Goal: Information Seeking & Learning: Find contact information

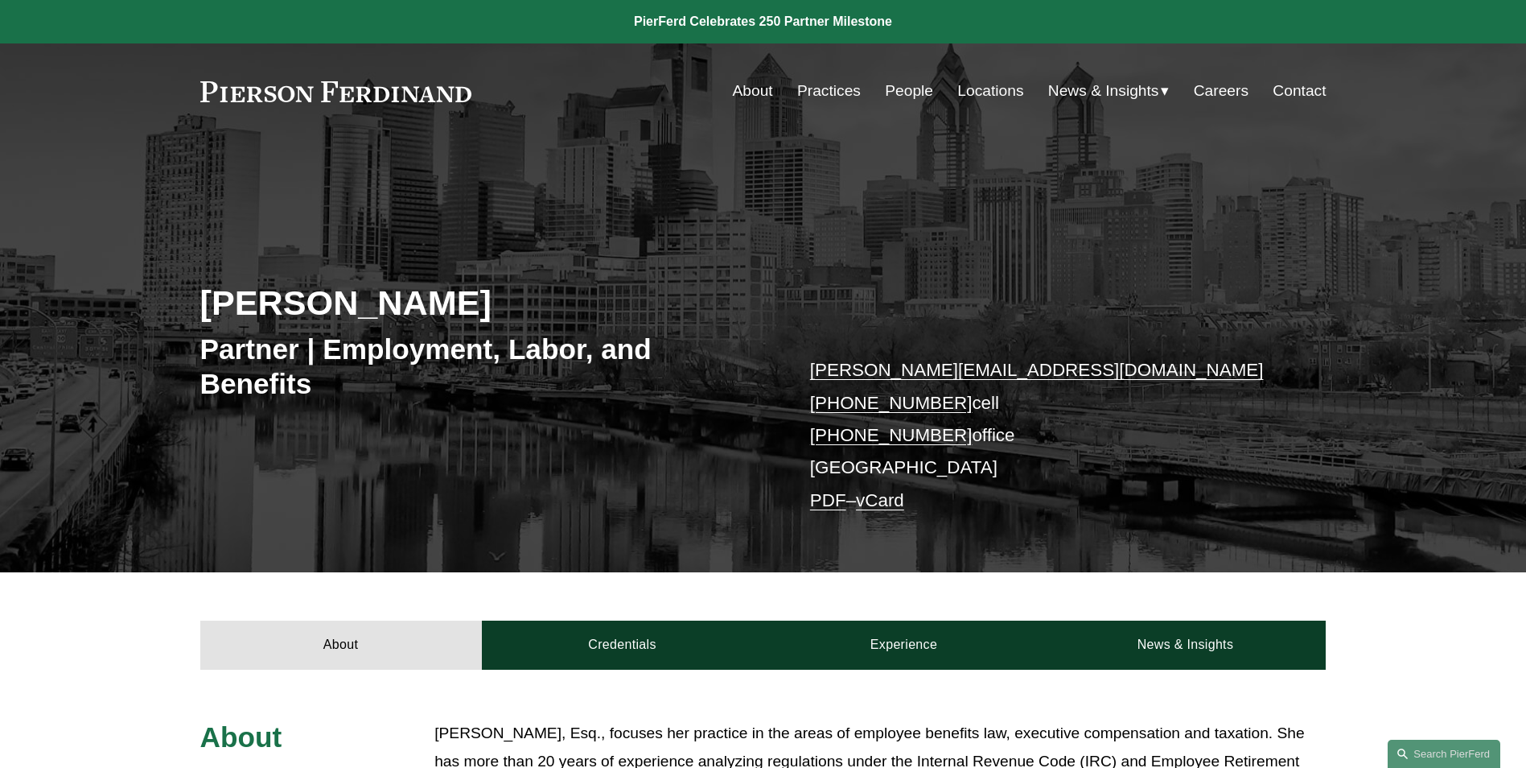
click at [417, 222] on div "Sarah K. Ivy Partner | Employment, Labor, and Benefits sarah.ivy@pierferd.com +…" at bounding box center [763, 379] width 1526 height 388
click at [902, 87] on link "People" at bounding box center [909, 91] width 48 height 31
click at [900, 91] on link "People" at bounding box center [909, 91] width 48 height 31
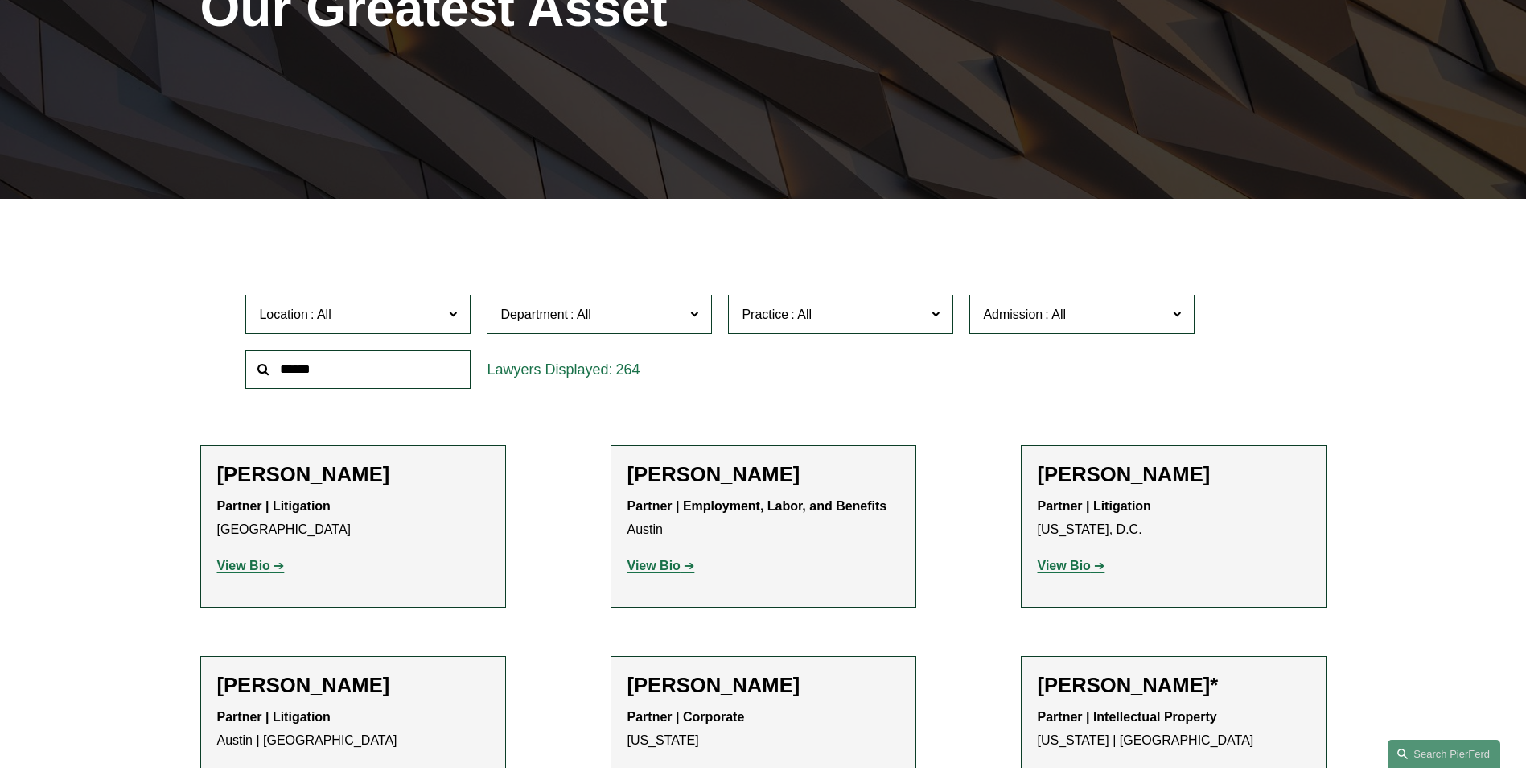
scroll to position [563, 0]
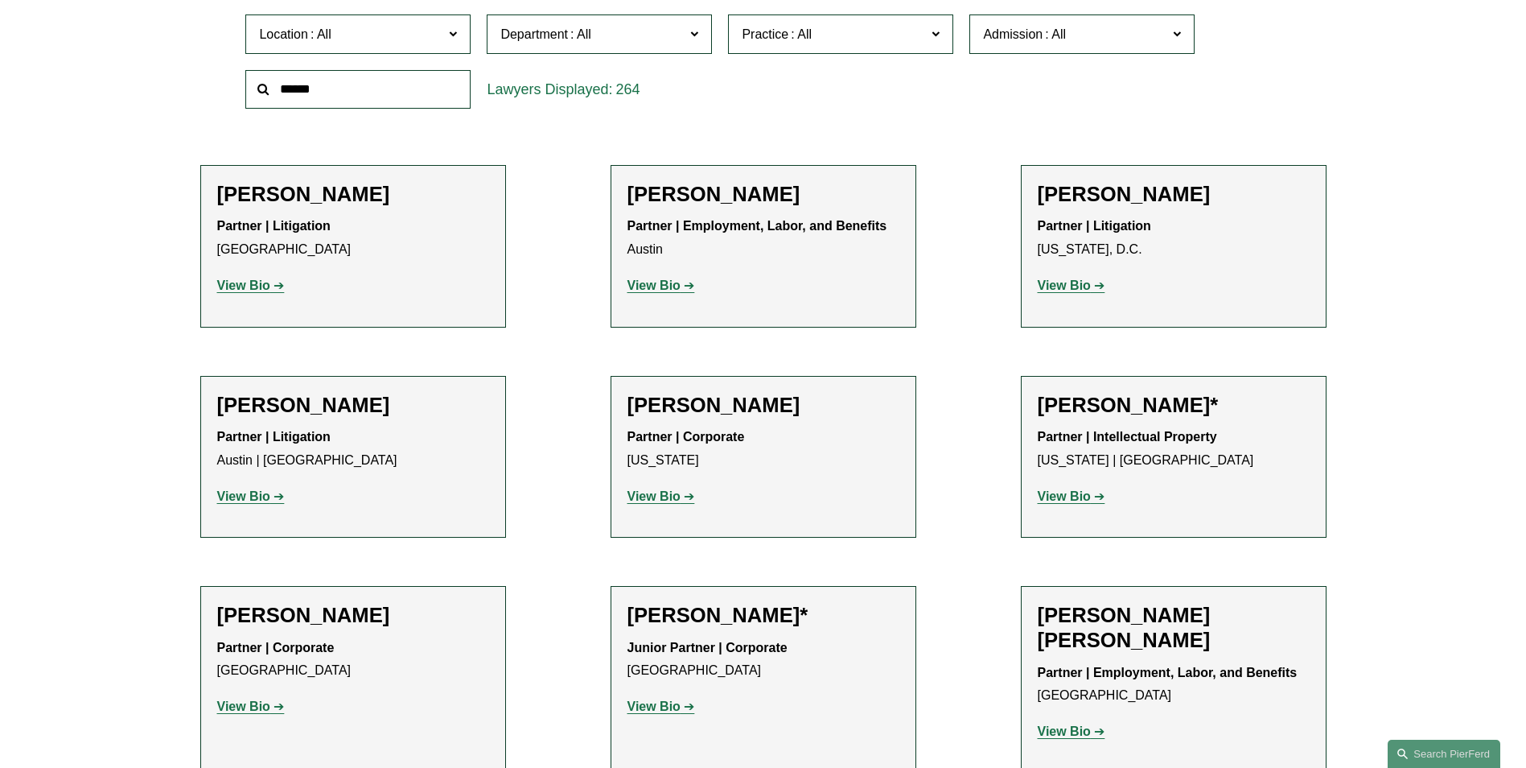
click at [323, 87] on input "text" at bounding box center [357, 89] width 225 height 39
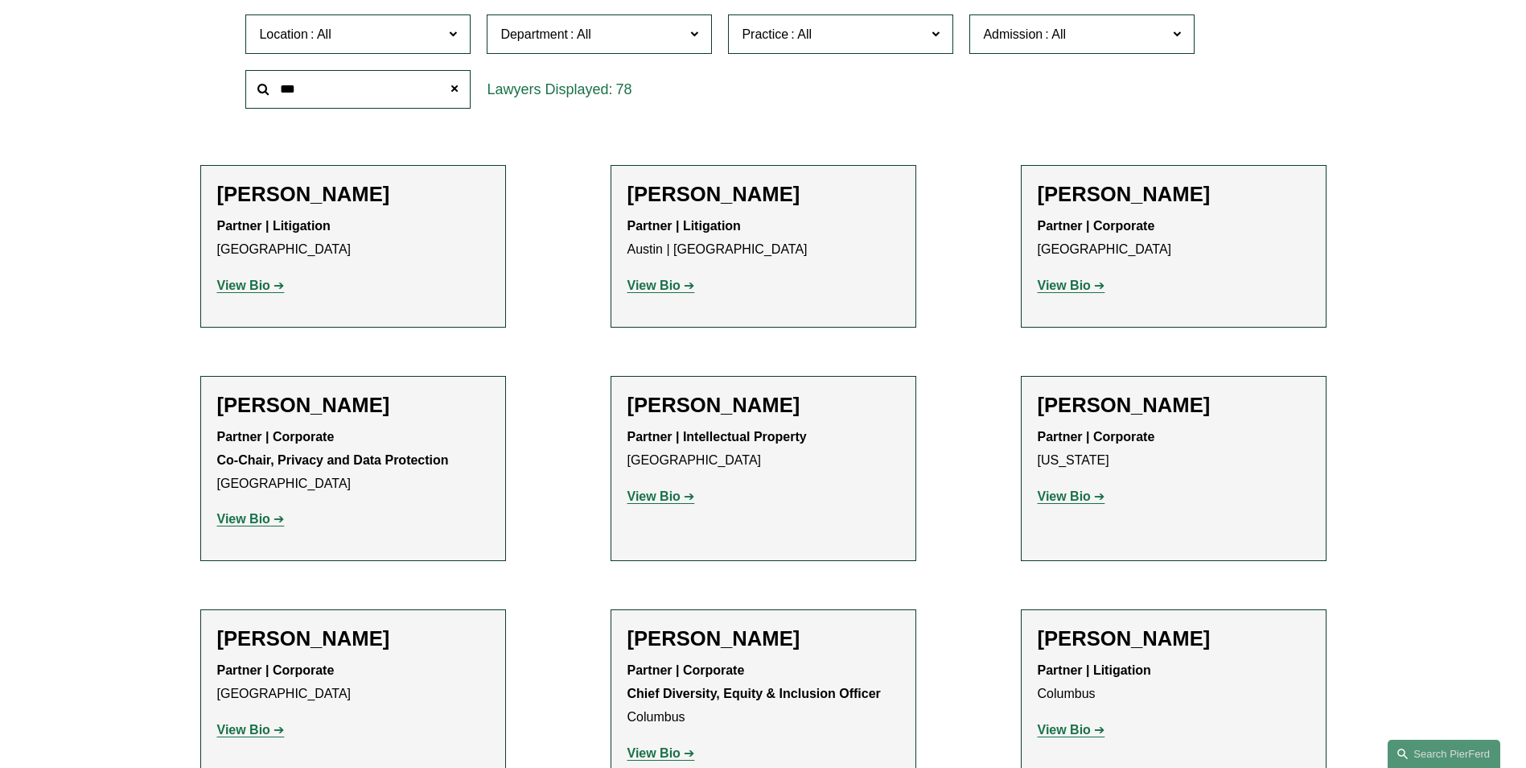
type input "***"
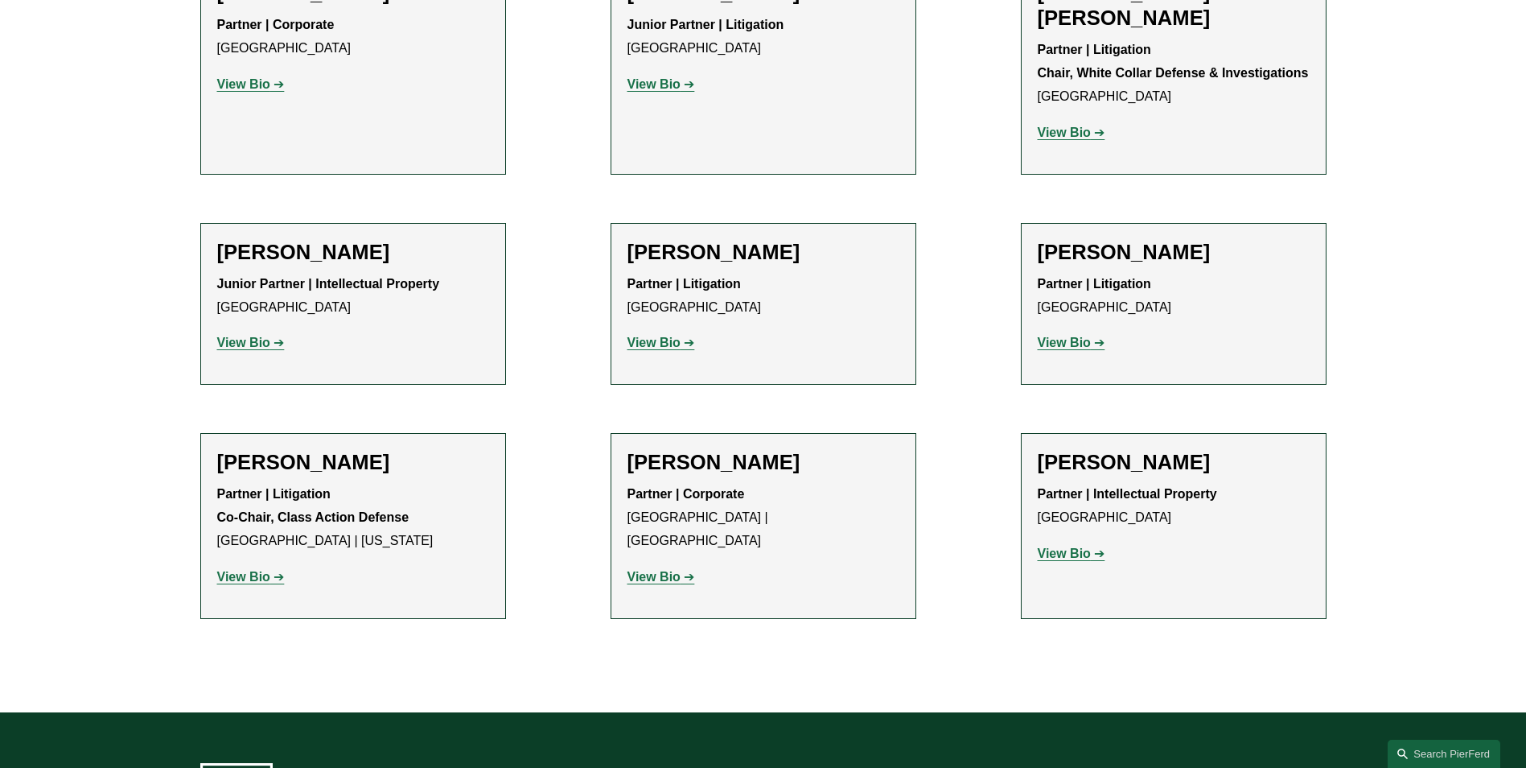
scroll to position [805, 0]
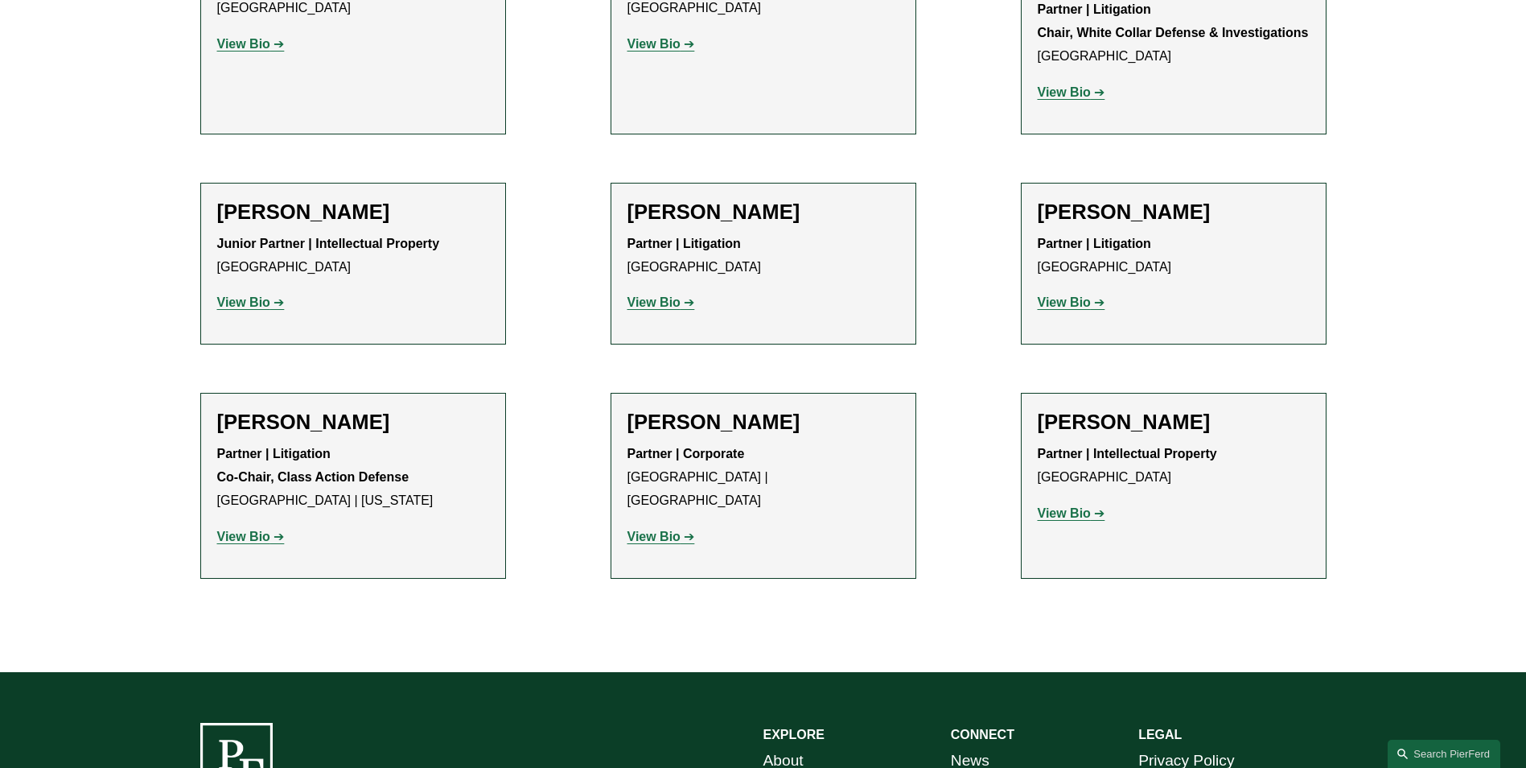
click at [244, 529] on strong "View Bio" at bounding box center [243, 536] width 53 height 14
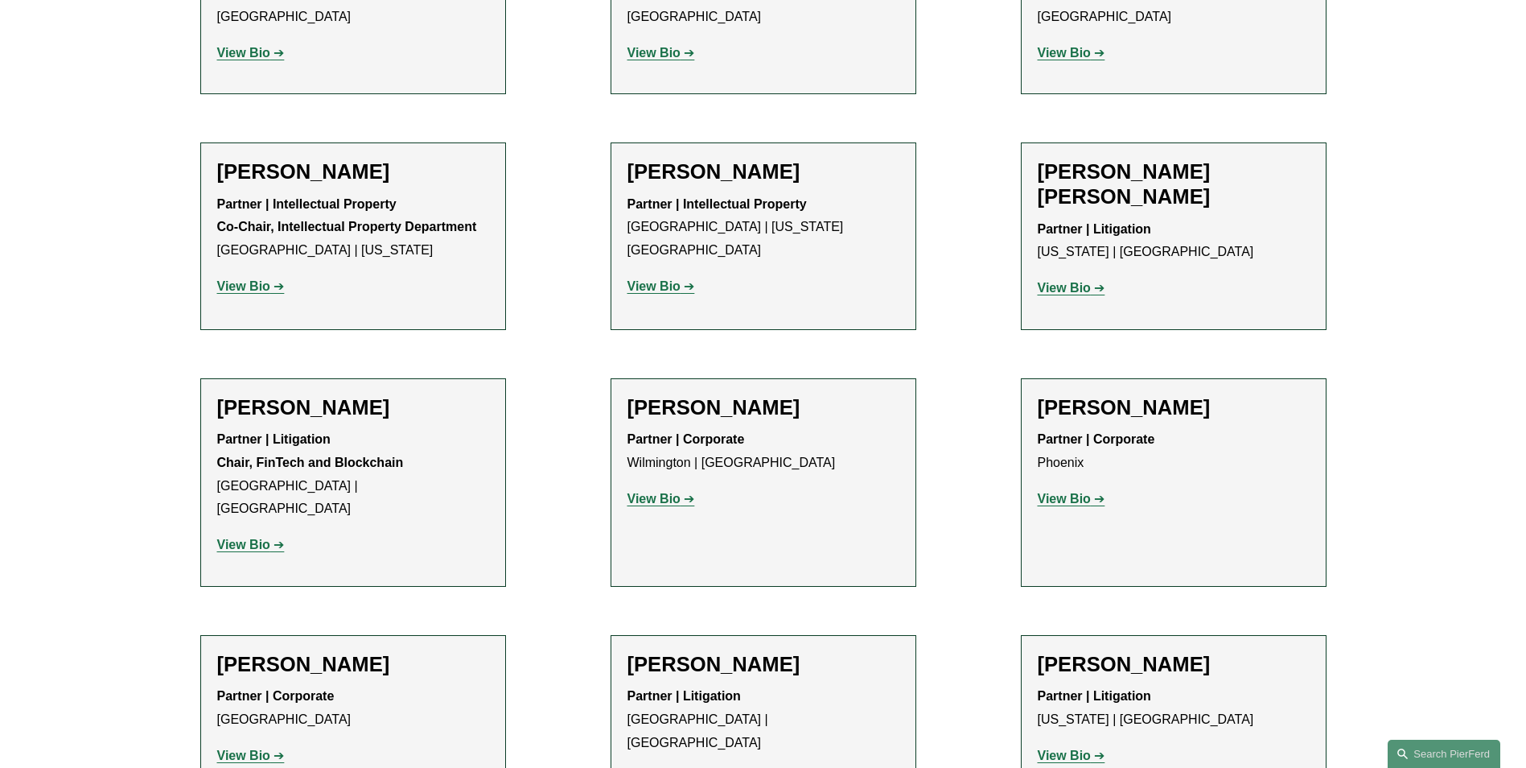
scroll to position [10693, 0]
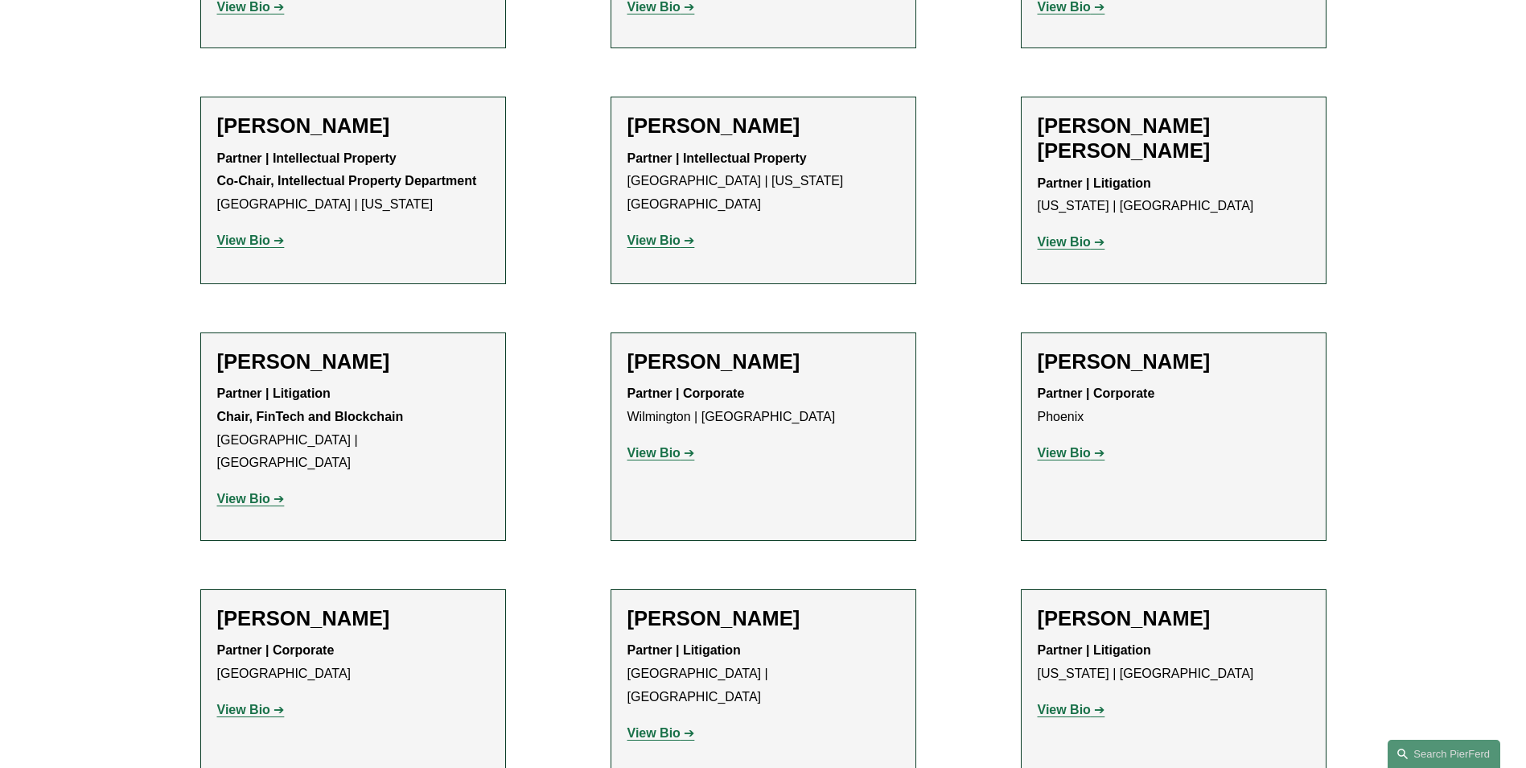
click at [1090, 702] on strong "View Bio" at bounding box center [1064, 709] width 53 height 14
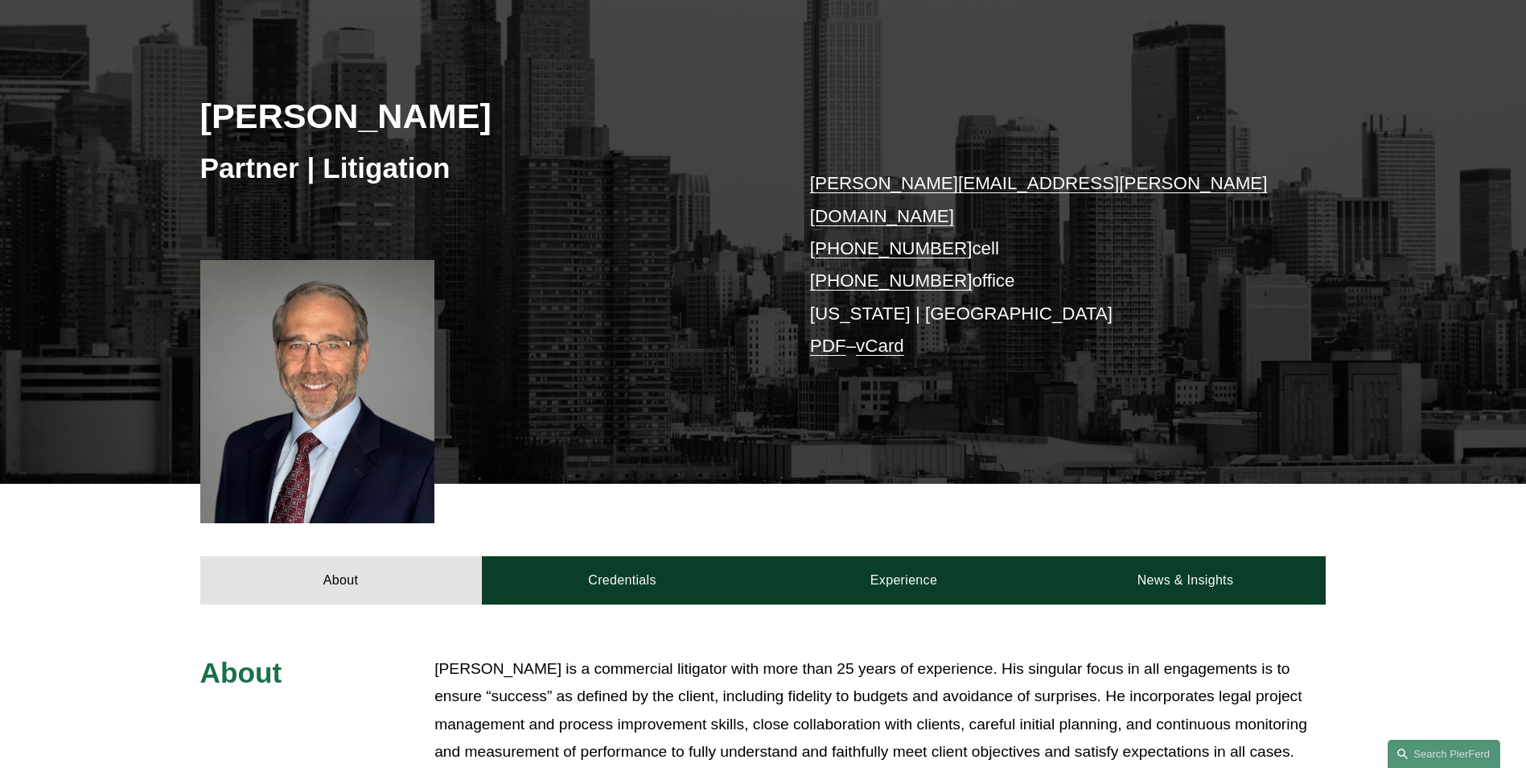
scroll to position [402, 0]
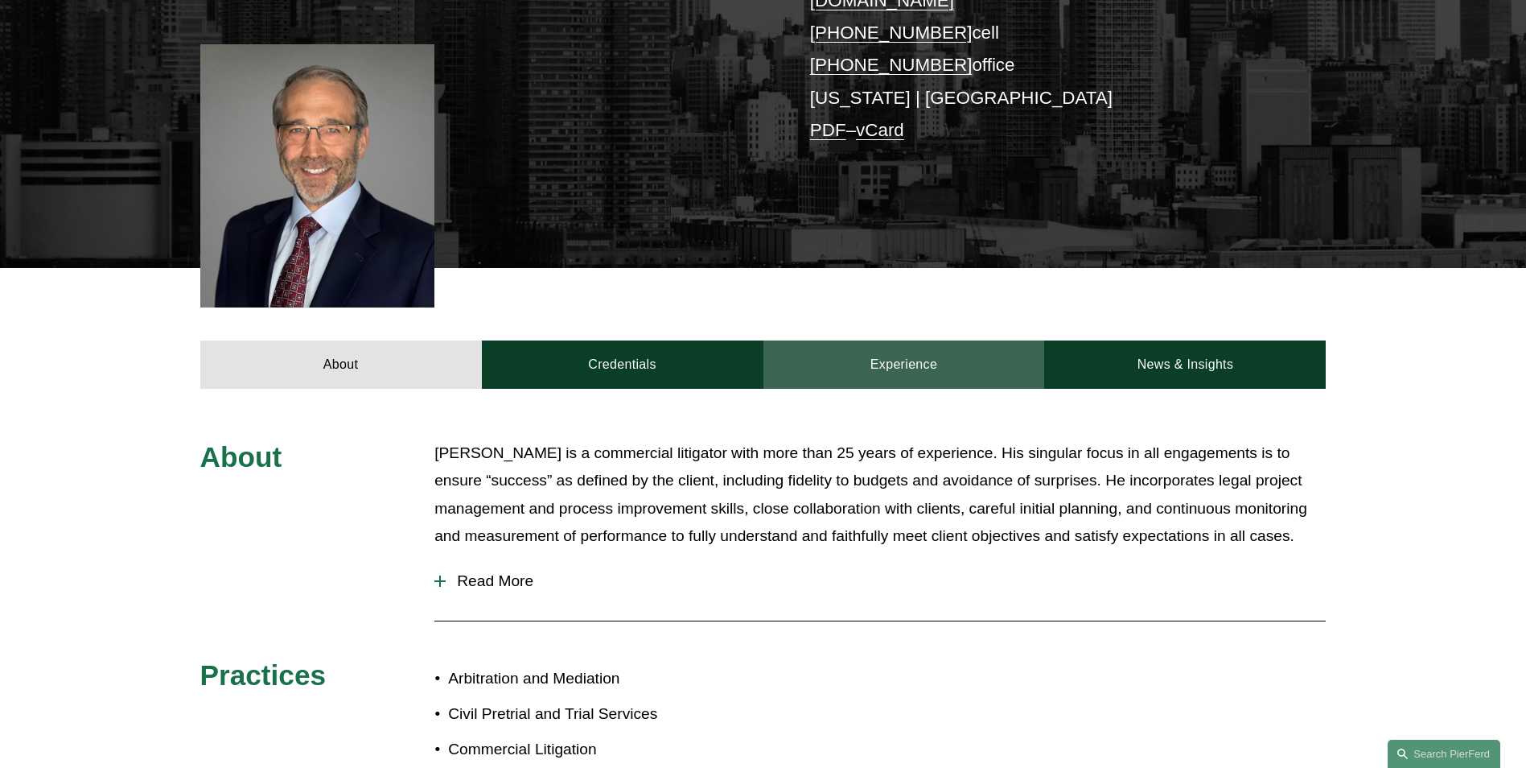
click at [881, 340] on link "Experience" at bounding box center [905, 364] width 282 height 48
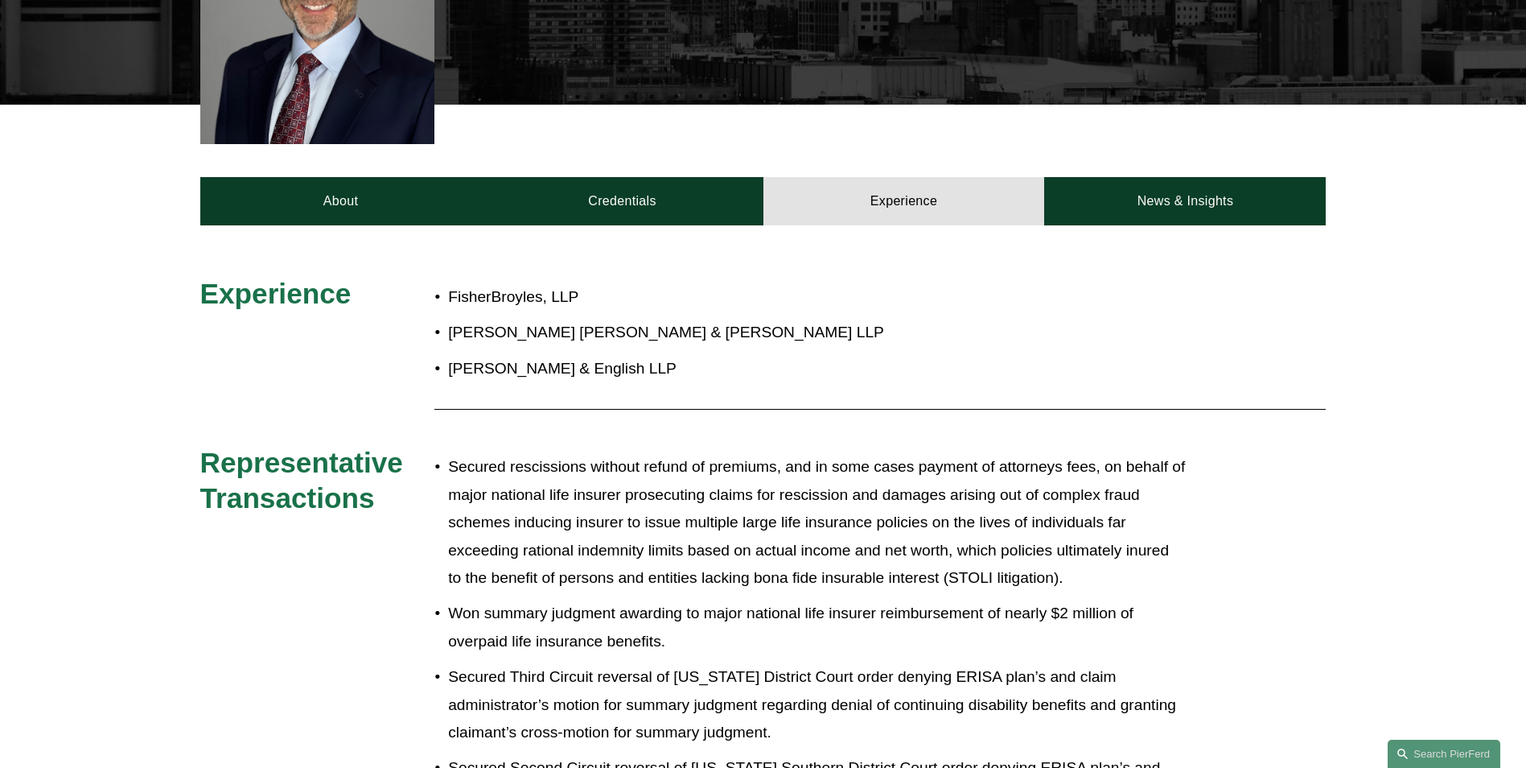
scroll to position [563, 0]
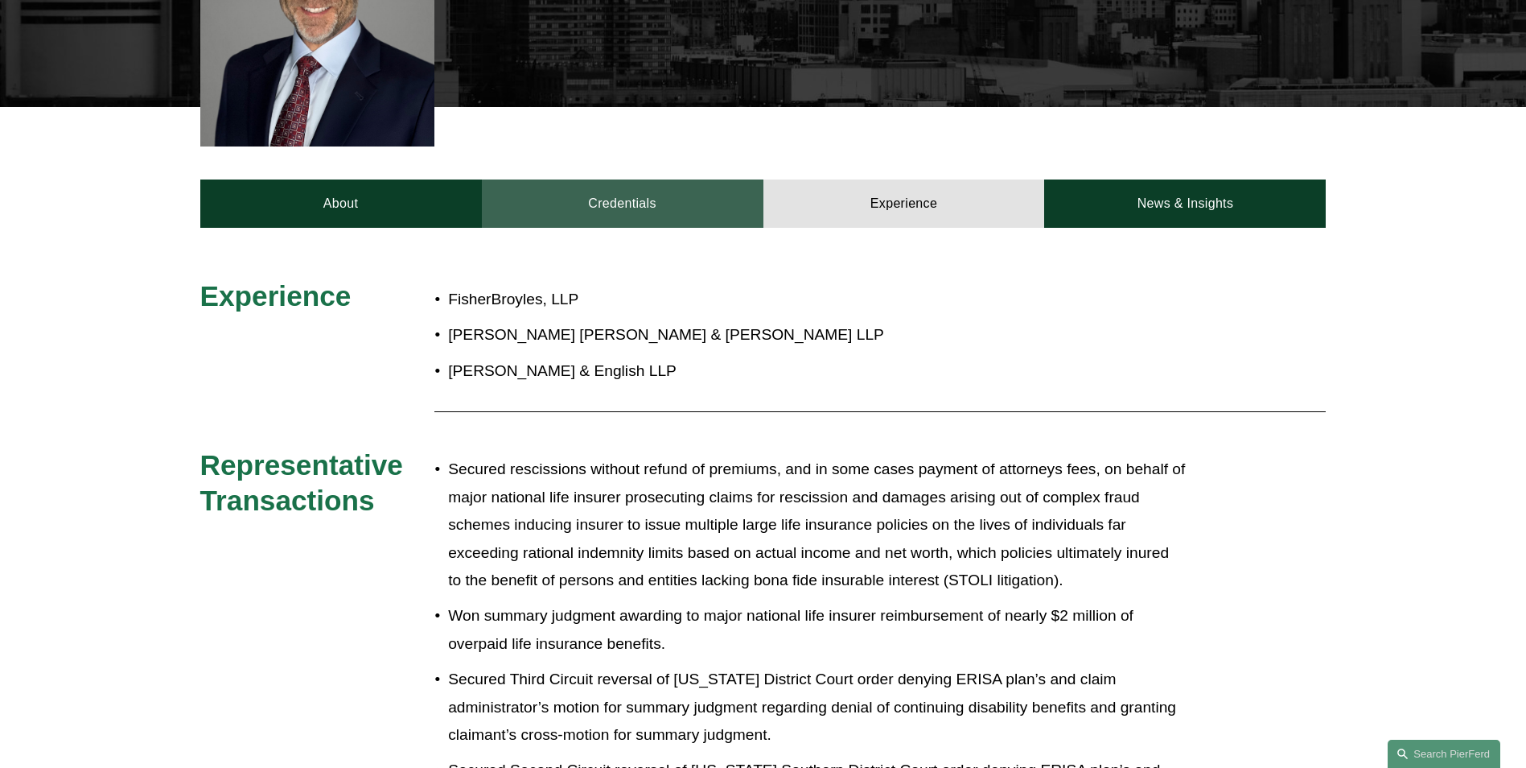
click at [638, 179] on link "Credentials" at bounding box center [623, 203] width 282 height 48
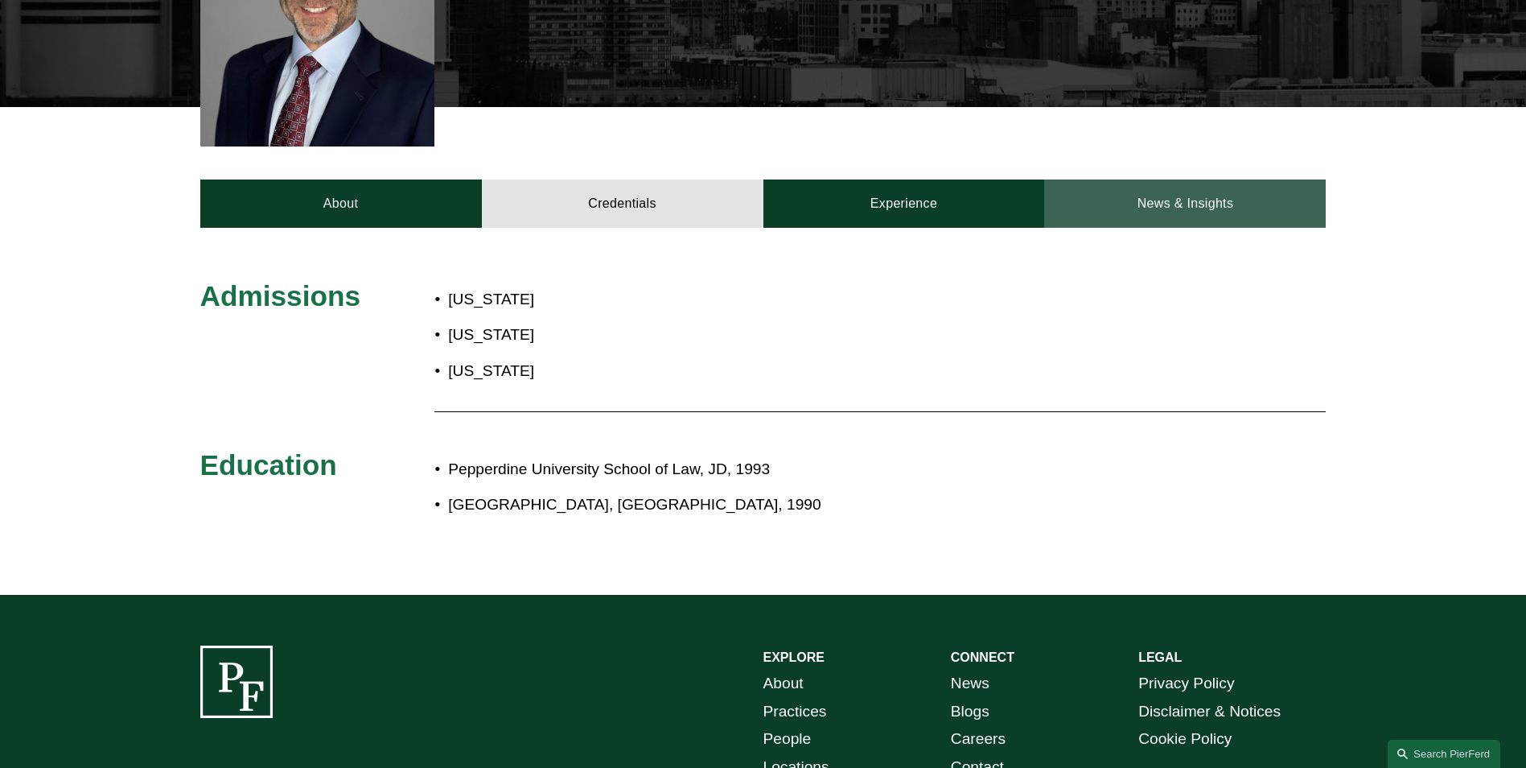
click at [1198, 179] on link "News & Insights" at bounding box center [1185, 203] width 282 height 48
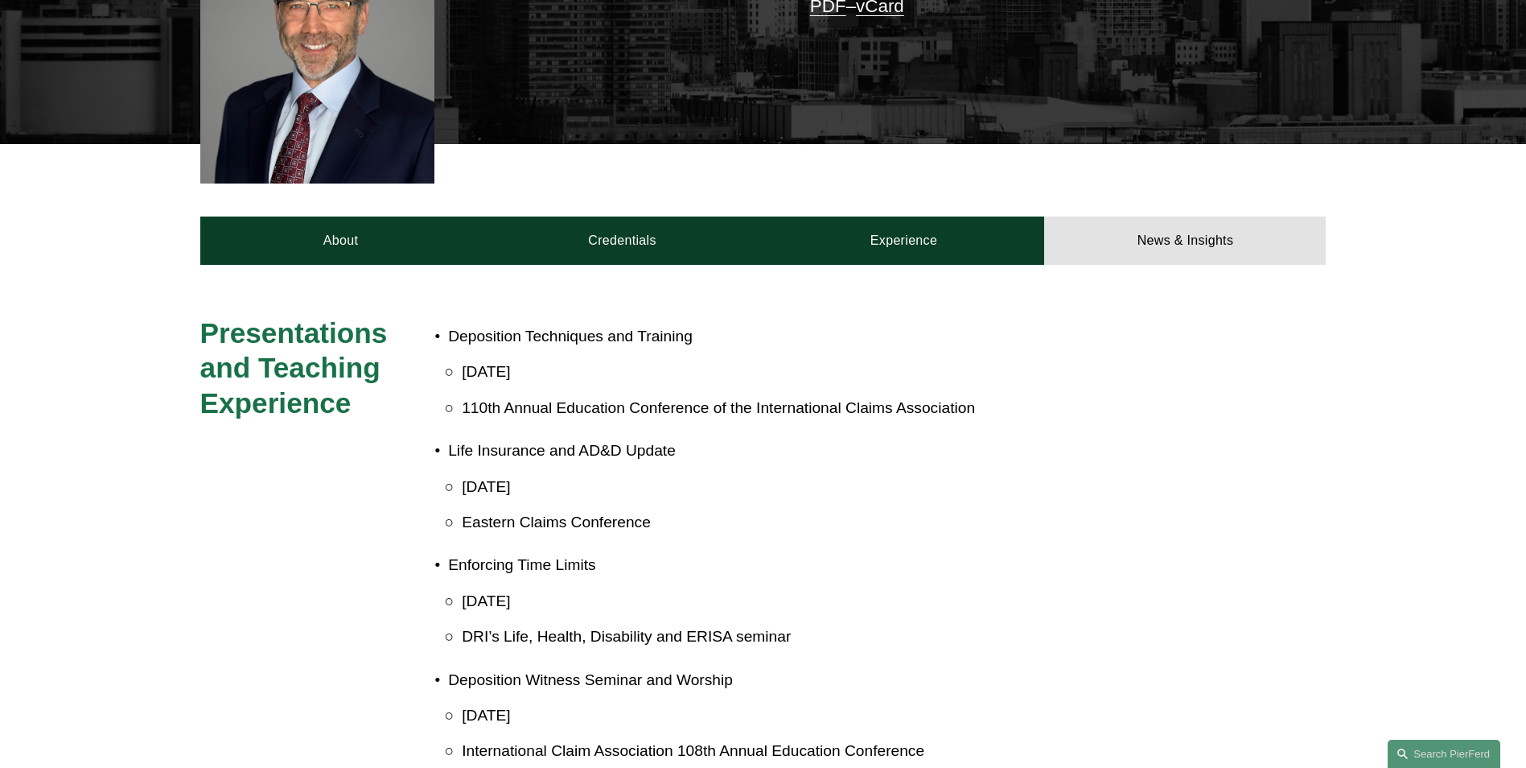
scroll to position [322, 0]
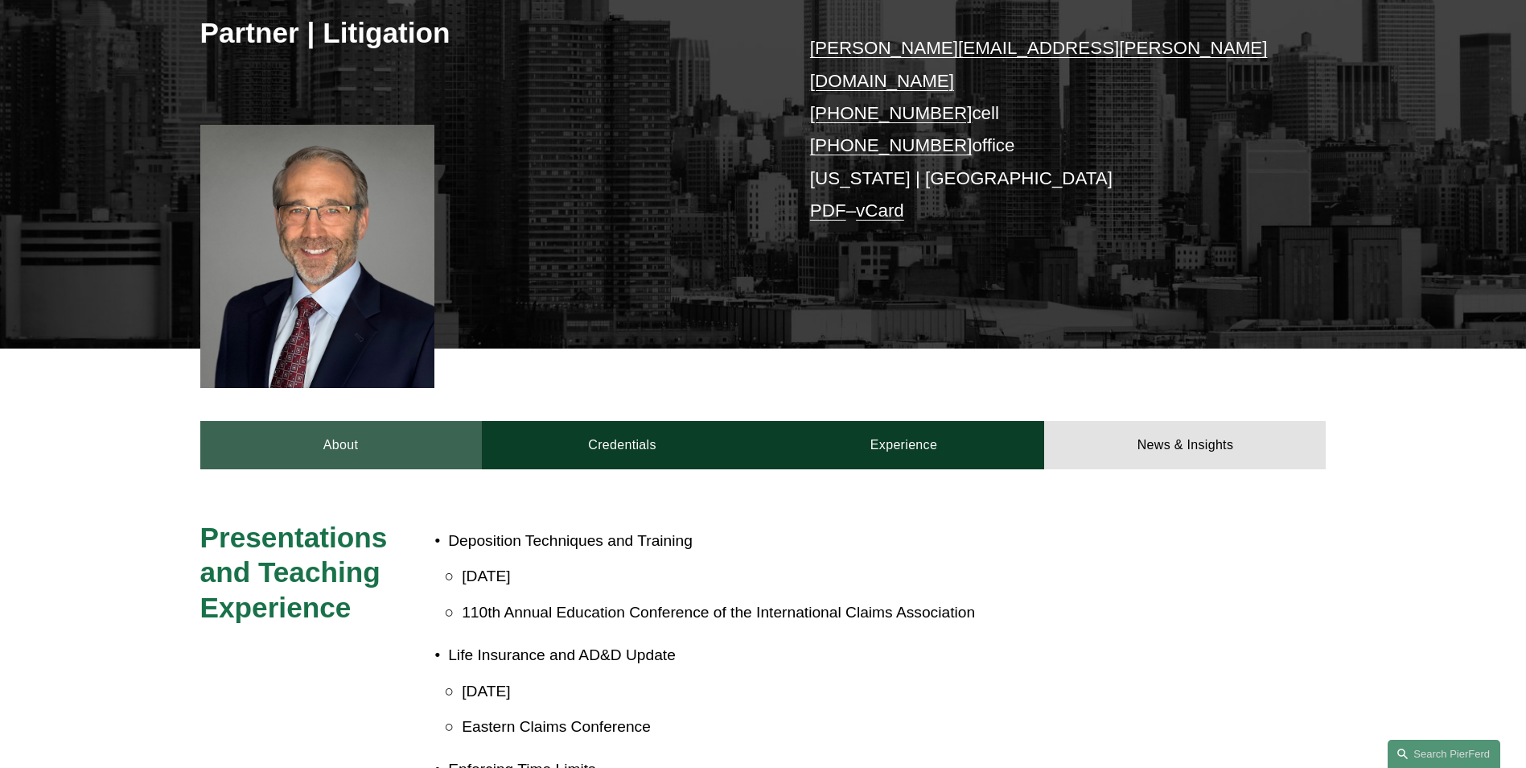
click at [352, 421] on link "About" at bounding box center [341, 445] width 282 height 48
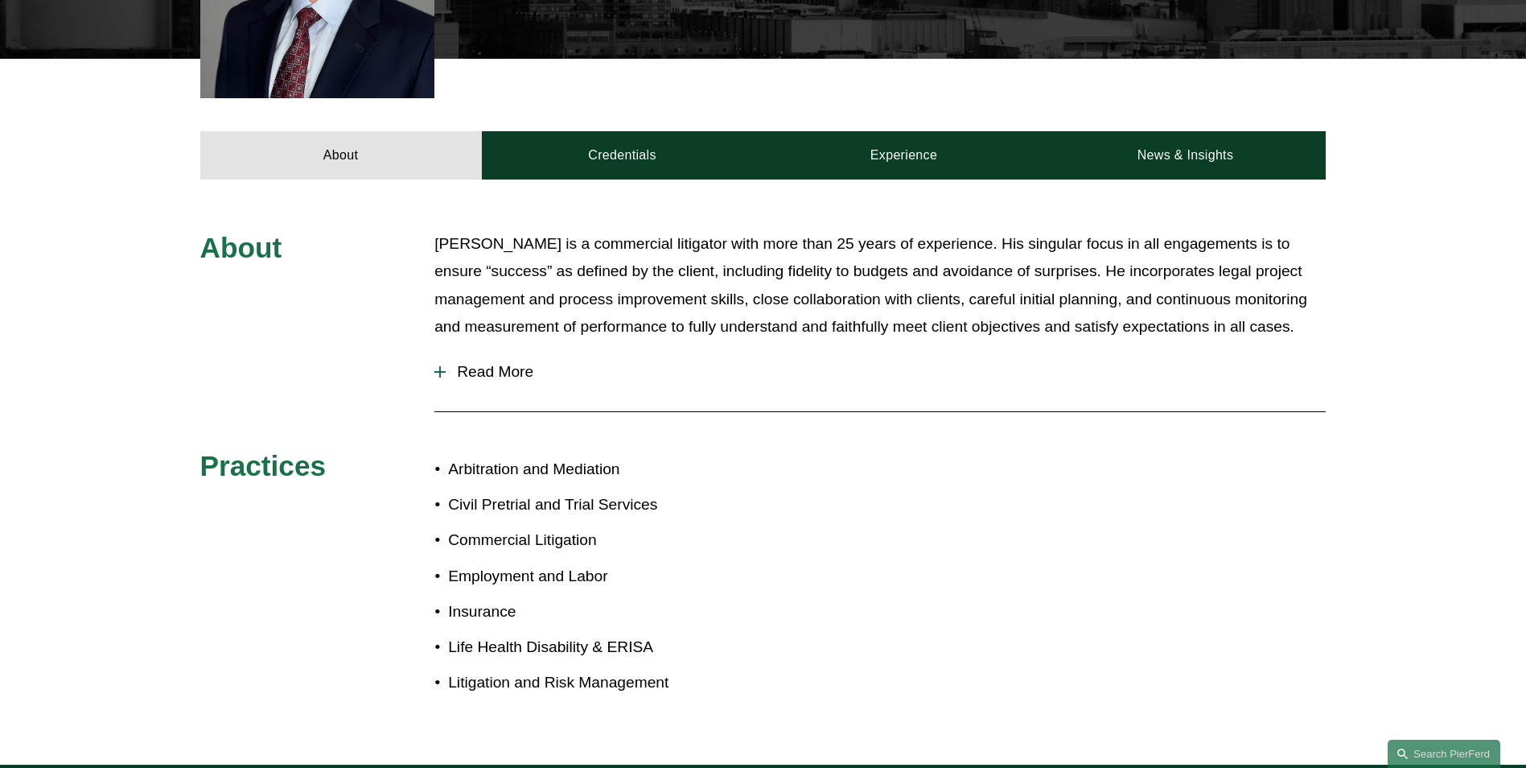
scroll to position [644, 0]
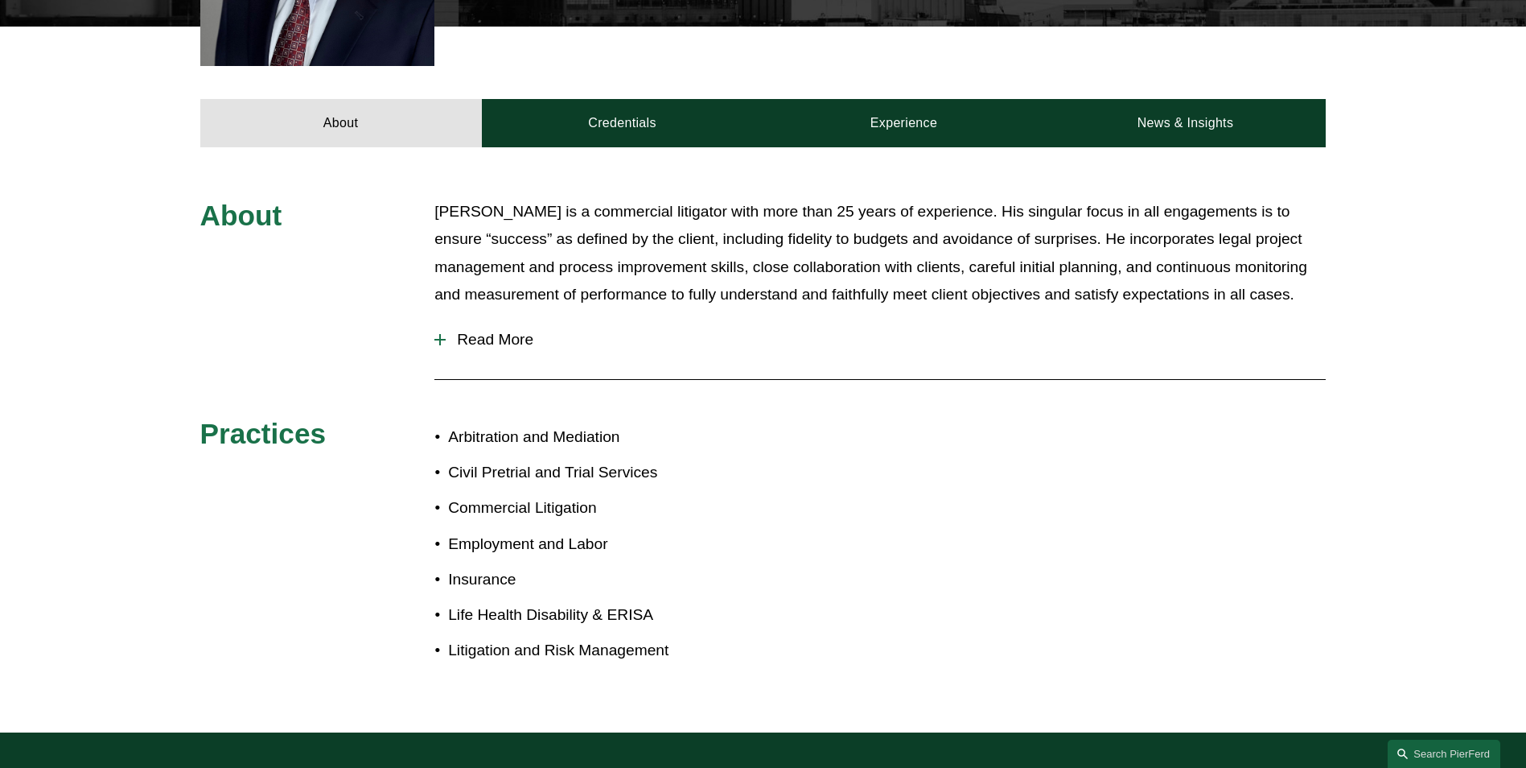
click at [522, 331] on span "Read More" at bounding box center [886, 340] width 880 height 18
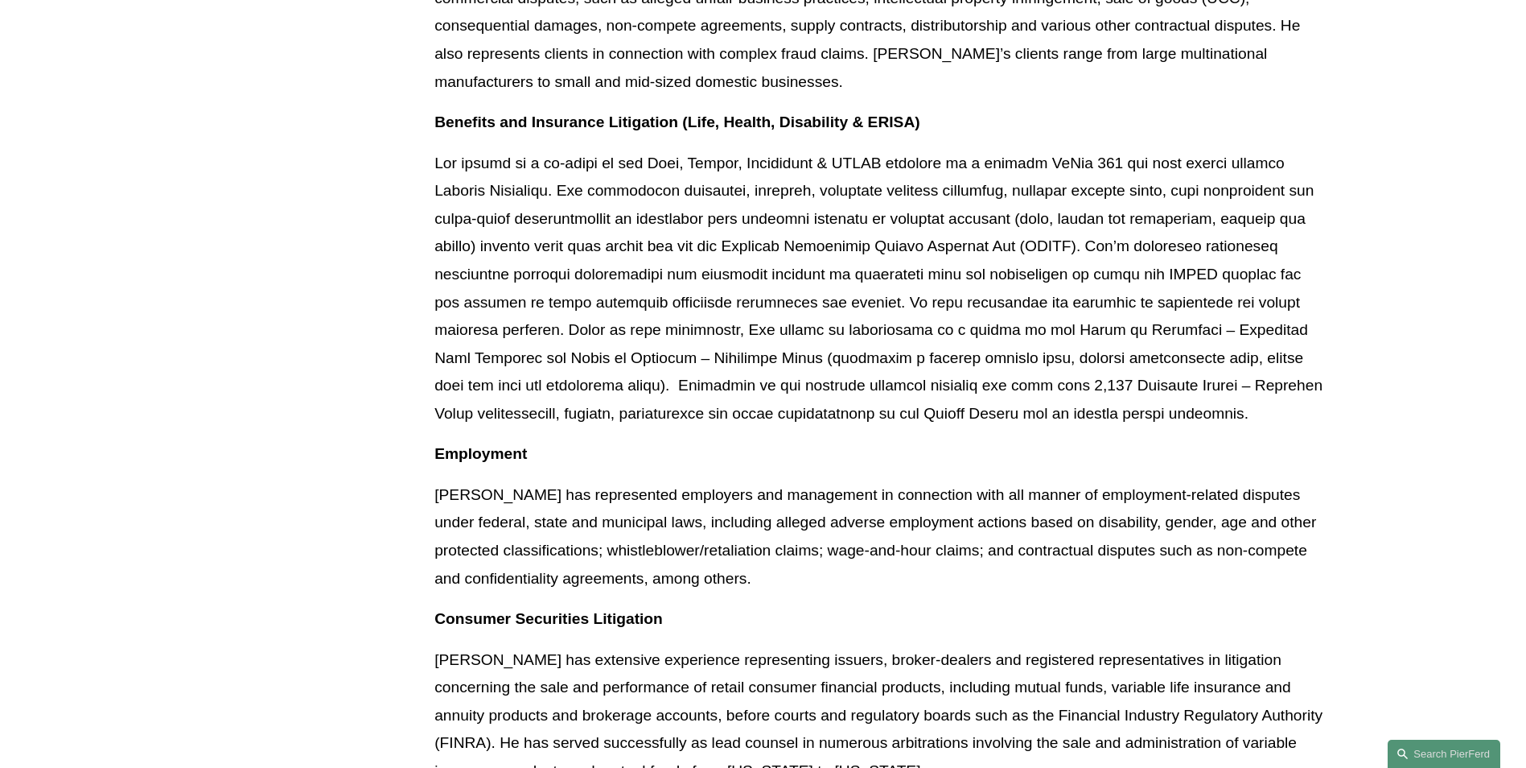
scroll to position [1127, 0]
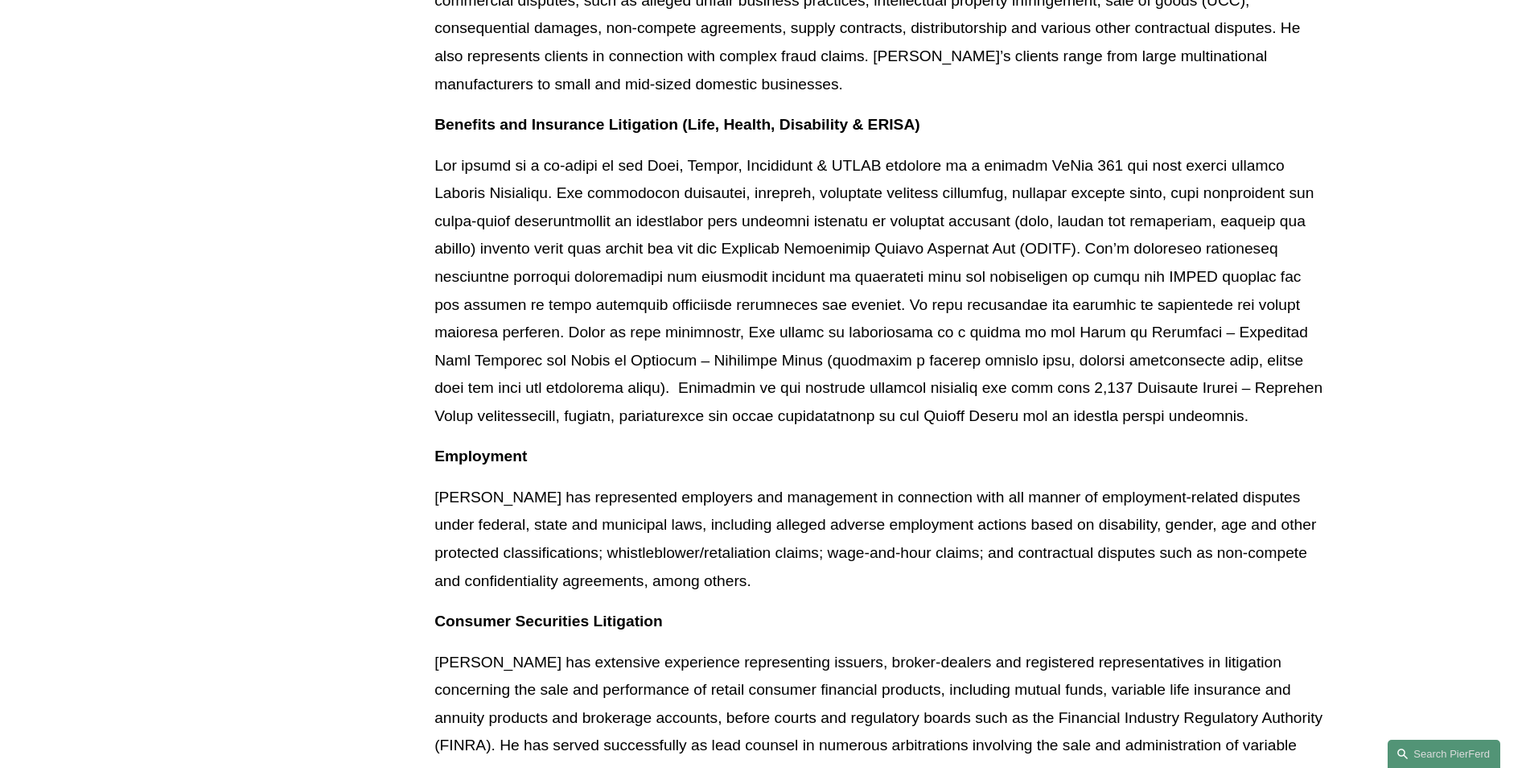
click at [719, 338] on p at bounding box center [881, 291] width 892 height 278
click at [629, 325] on p at bounding box center [881, 291] width 892 height 278
click at [524, 332] on p at bounding box center [881, 291] width 892 height 278
click at [568, 336] on p at bounding box center [881, 291] width 892 height 278
click at [565, 336] on p at bounding box center [881, 291] width 892 height 278
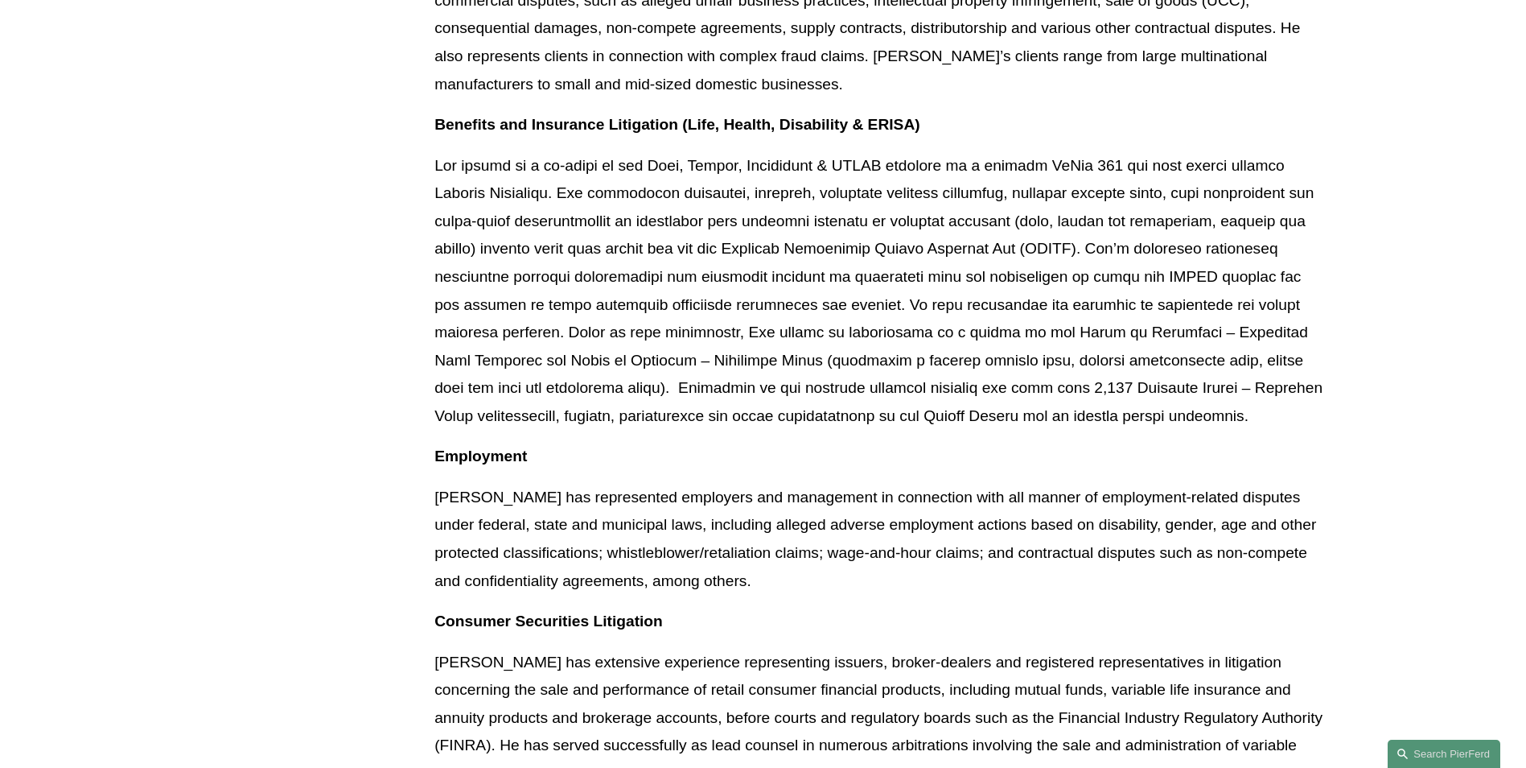
drag, startPoint x: 525, startPoint y: 341, endPoint x: 531, endPoint y: 352, distance: 12.6
click at [525, 342] on p at bounding box center [881, 291] width 892 height 278
click at [979, 365] on p at bounding box center [881, 291] width 892 height 278
click at [1121, 351] on p at bounding box center [881, 291] width 892 height 278
click at [983, 246] on p at bounding box center [881, 291] width 892 height 278
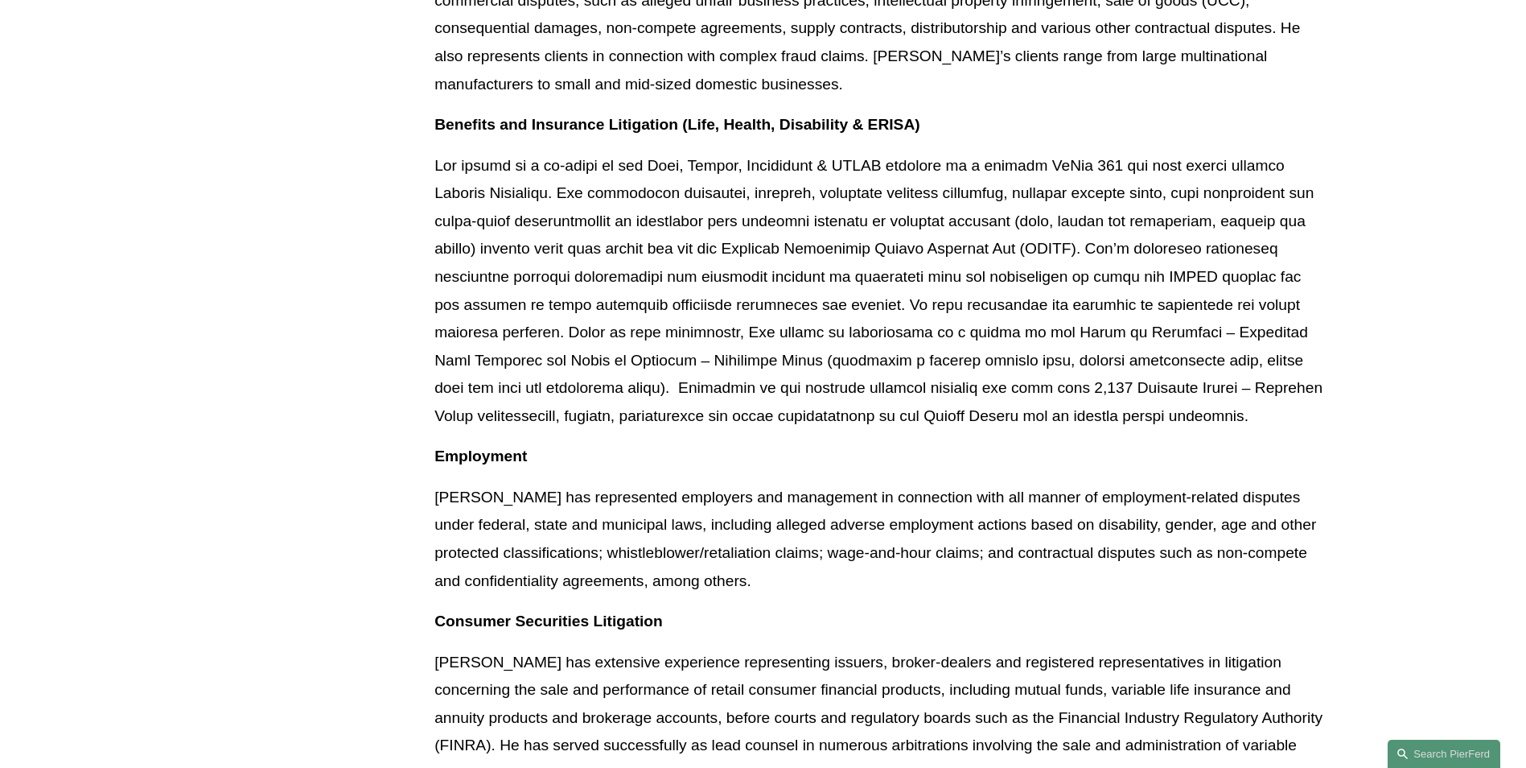
click at [979, 253] on p at bounding box center [881, 291] width 892 height 278
click at [960, 256] on p at bounding box center [881, 291] width 892 height 278
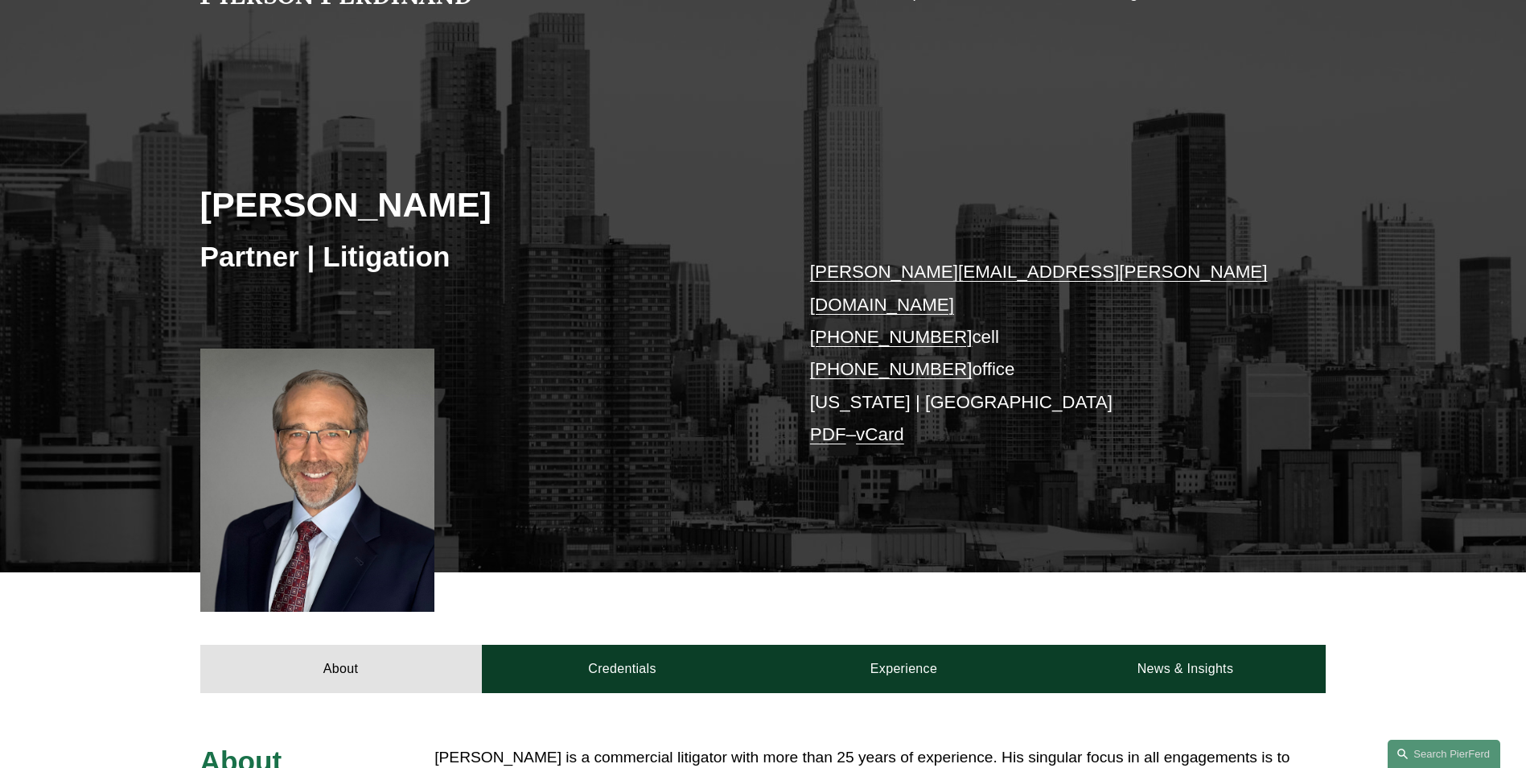
scroll to position [0, 0]
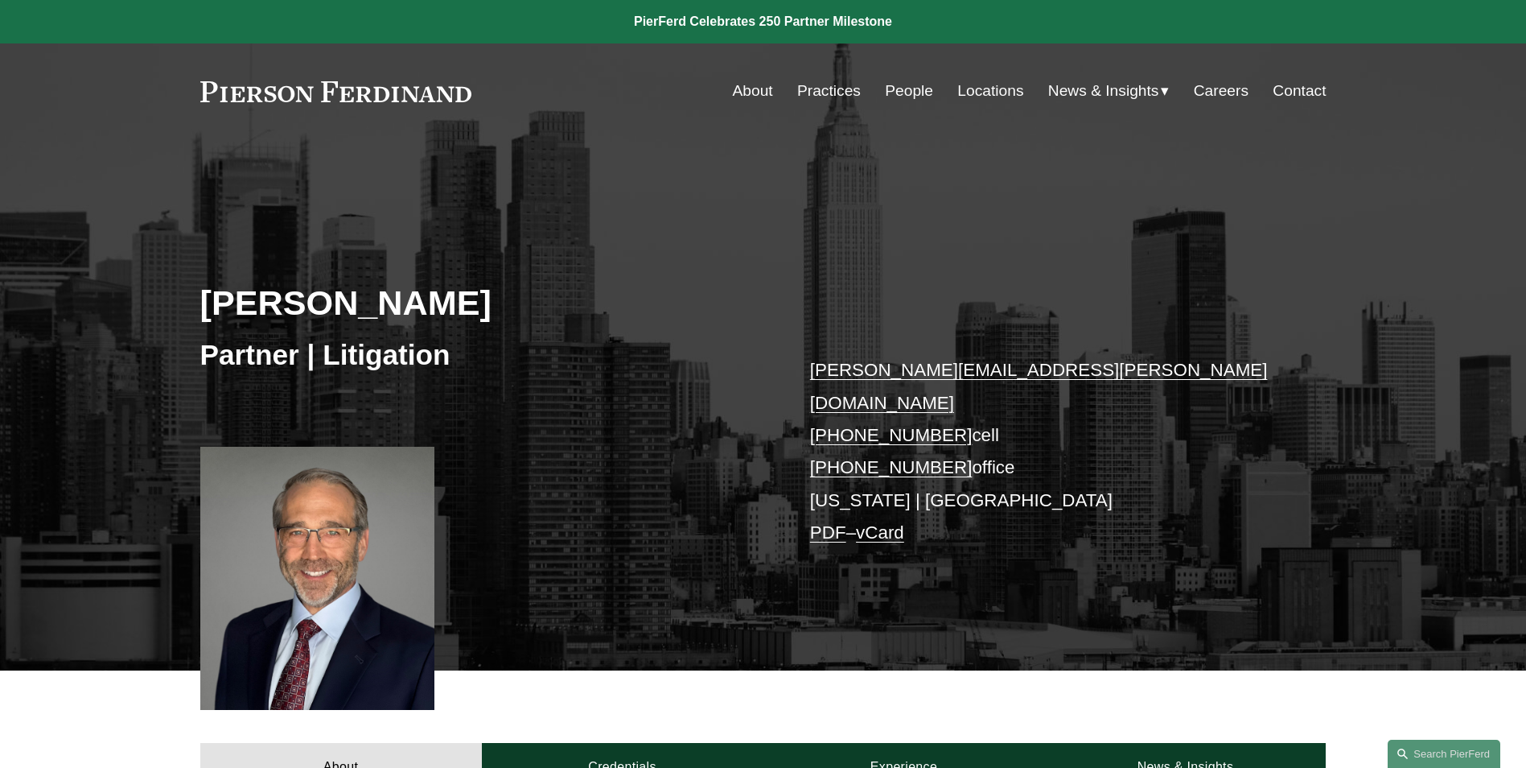
click at [893, 88] on link "People" at bounding box center [909, 91] width 48 height 31
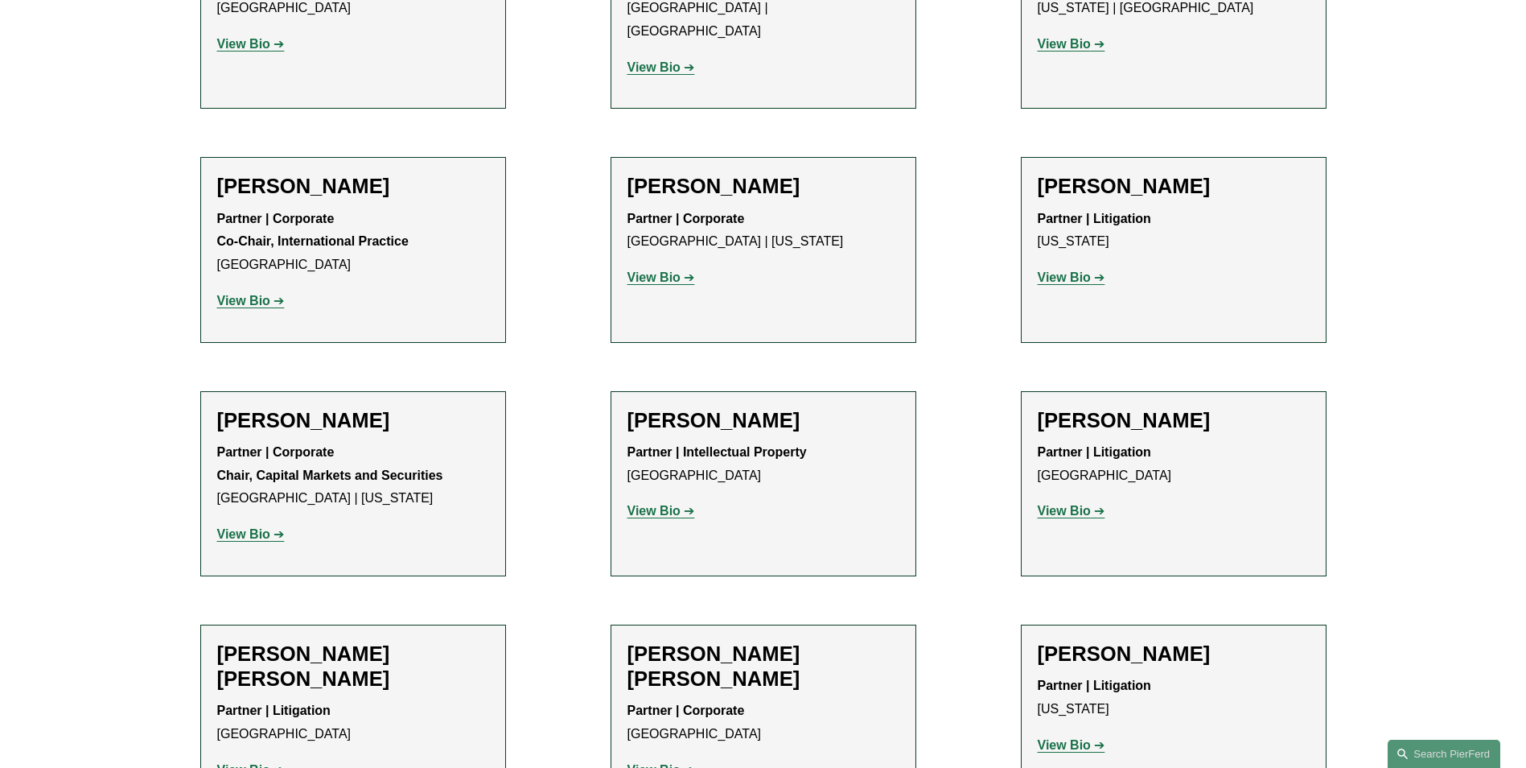
scroll to position [11450, 0]
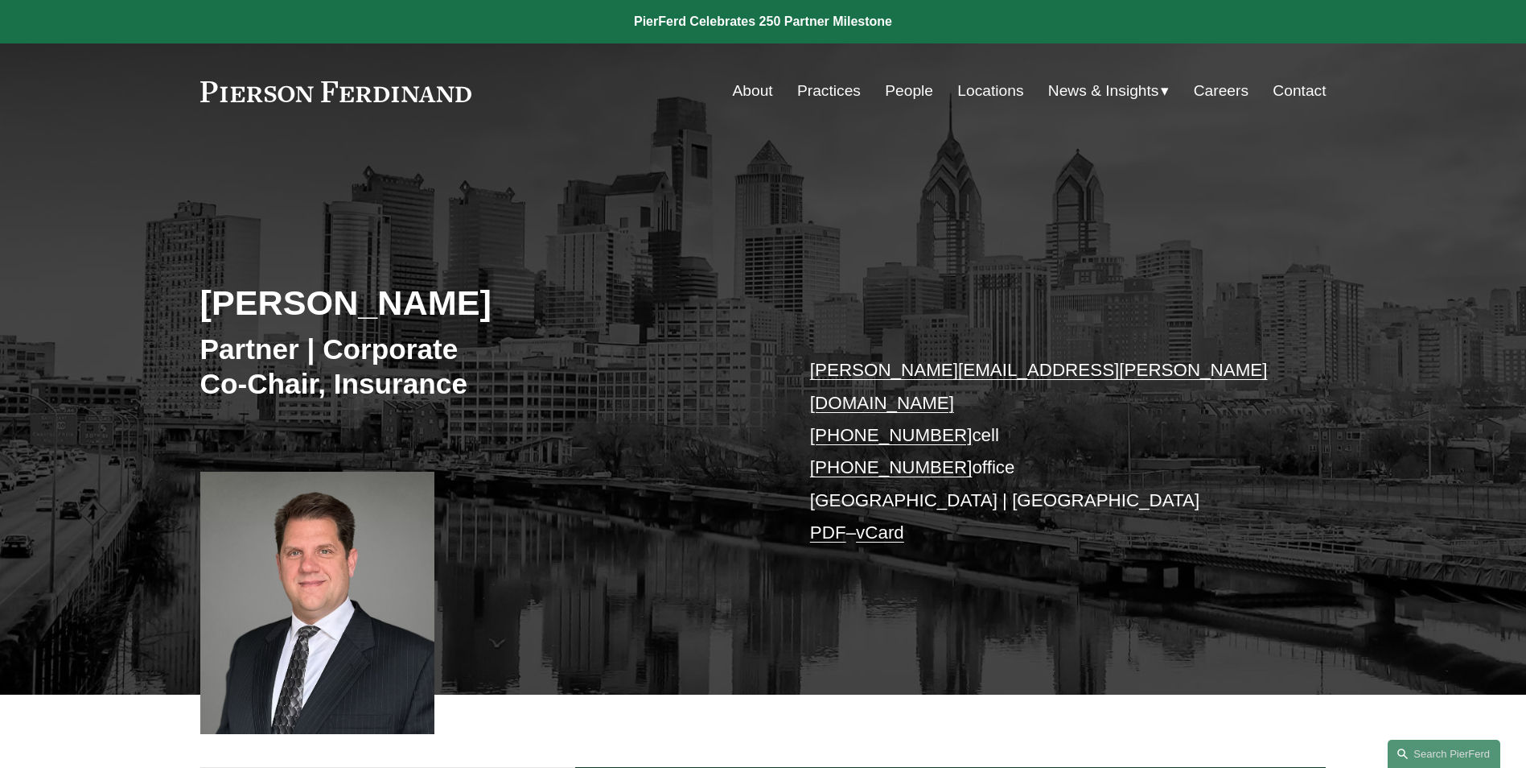
click at [1149, 393] on p "[PERSON_NAME][EMAIL_ADDRESS][PERSON_NAME][DOMAIN_NAME] [PHONE_NUMBER] cell [PHO…" at bounding box center [1044, 451] width 469 height 195
